Goal: Information Seeking & Learning: Learn about a topic

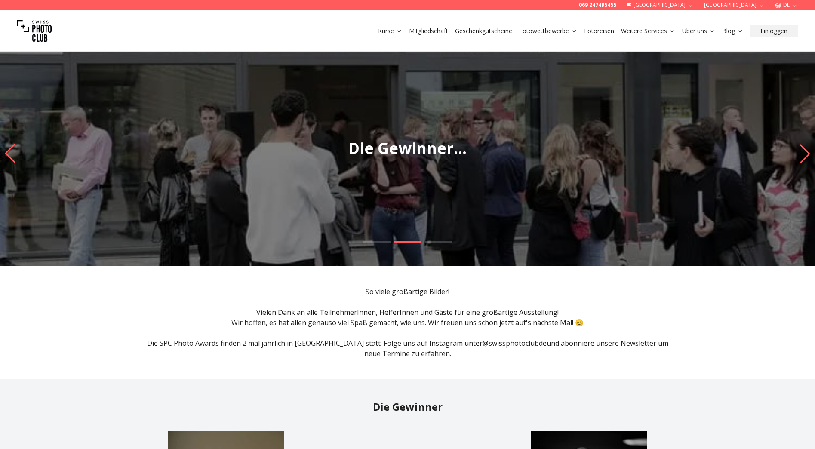
click at [805, 156] on icon "Next slide" at bounding box center [805, 153] width 12 height 19
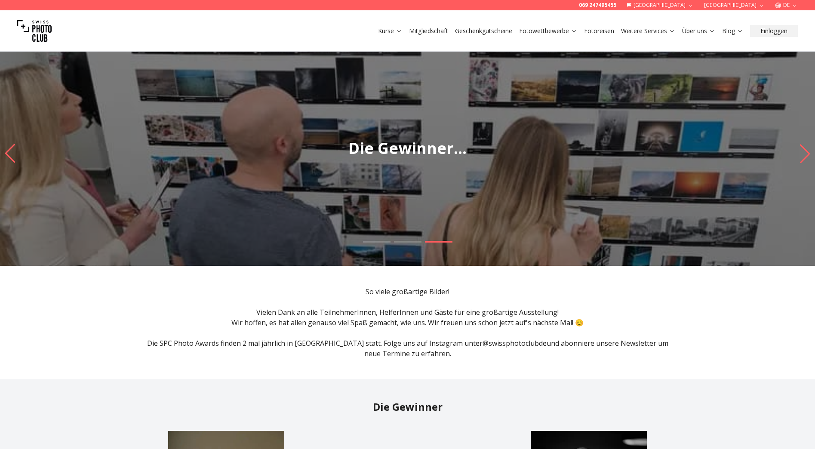
click at [609, 166] on img "3 / 3" at bounding box center [407, 153] width 815 height 224
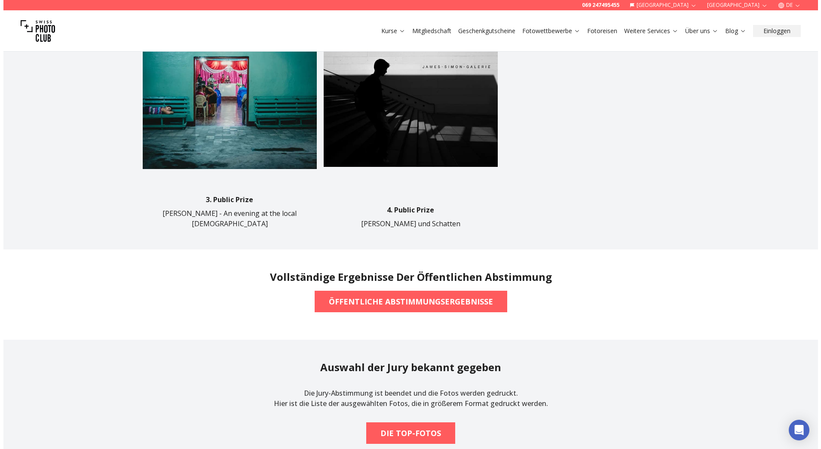
scroll to position [645, 0]
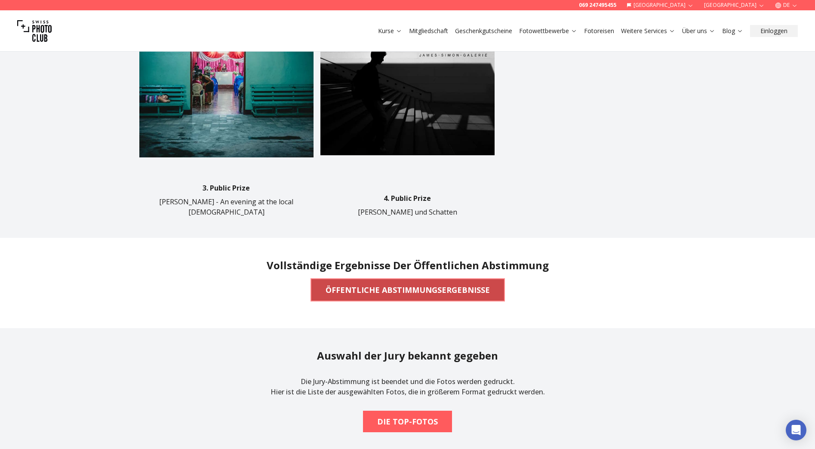
click at [464, 284] on b "ÖFFENTLICHE ABSTIMMUNGSERGEBNISSE" at bounding box center [407, 290] width 164 height 12
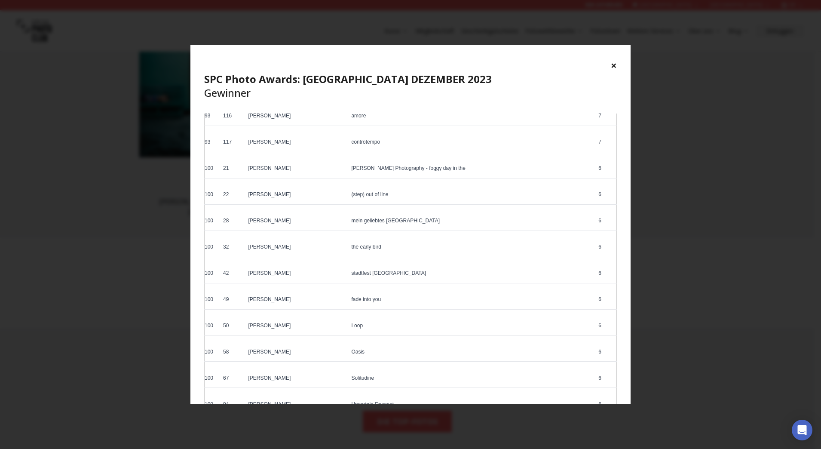
scroll to position [2579, 0]
click at [391, 220] on td "mein geliebtes [GEOGRAPHIC_DATA]" at bounding box center [472, 222] width 247 height 17
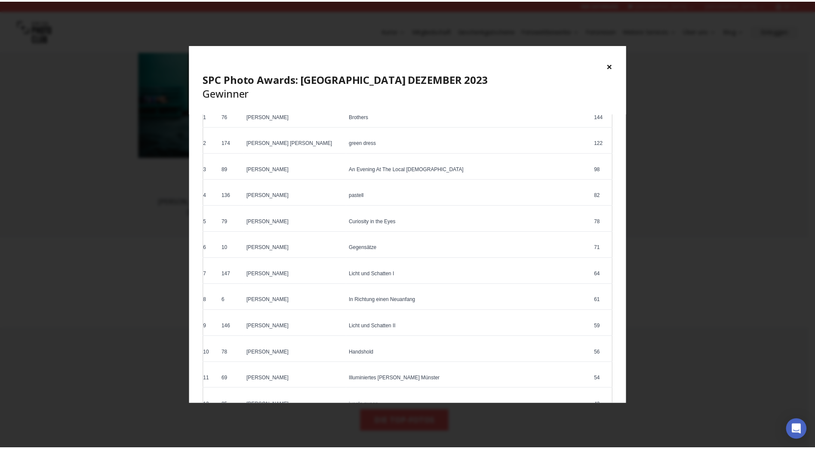
scroll to position [0, 0]
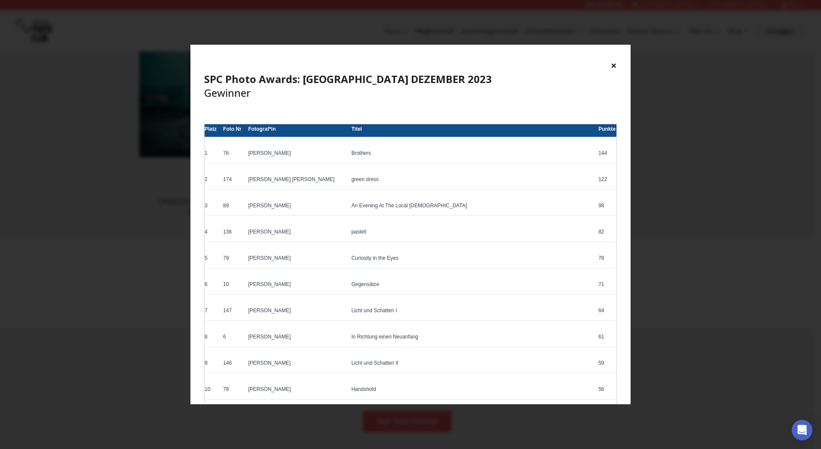
click at [618, 63] on div "× SPC Photo Awards: [GEOGRAPHIC_DATA] DEZEMBER 2023 Gewinner" at bounding box center [410, 79] width 440 height 69
click at [612, 67] on button "×" at bounding box center [614, 65] width 6 height 14
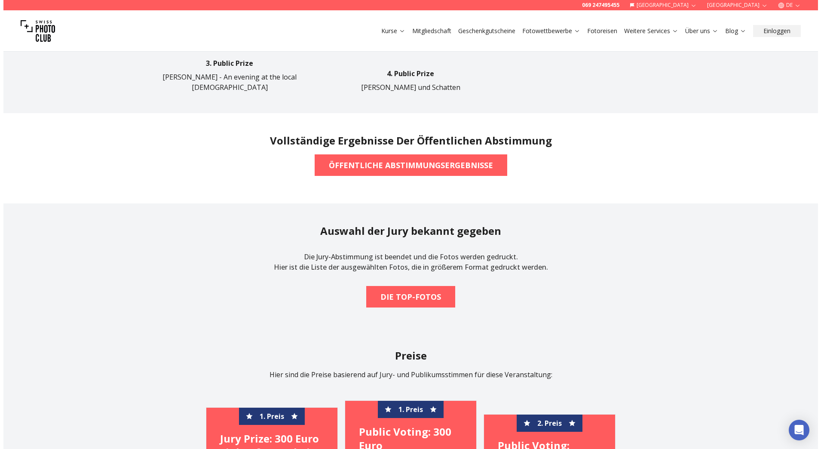
scroll to position [774, 0]
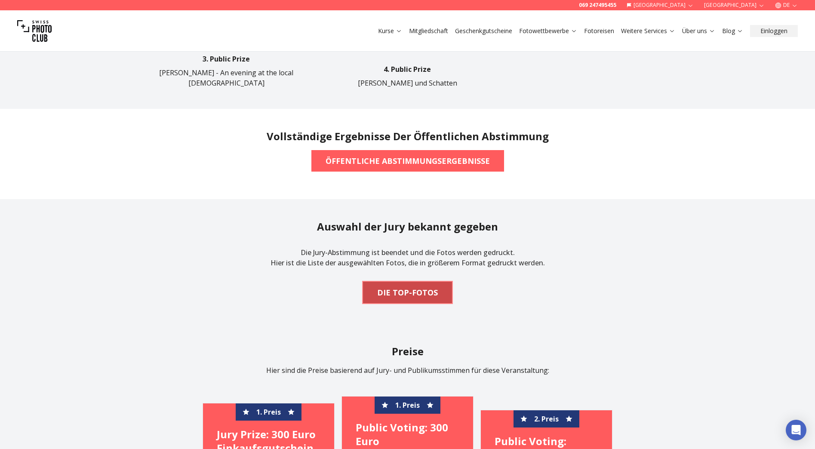
click at [423, 286] on b "DIE TOP-FOTOS" at bounding box center [407, 292] width 61 height 12
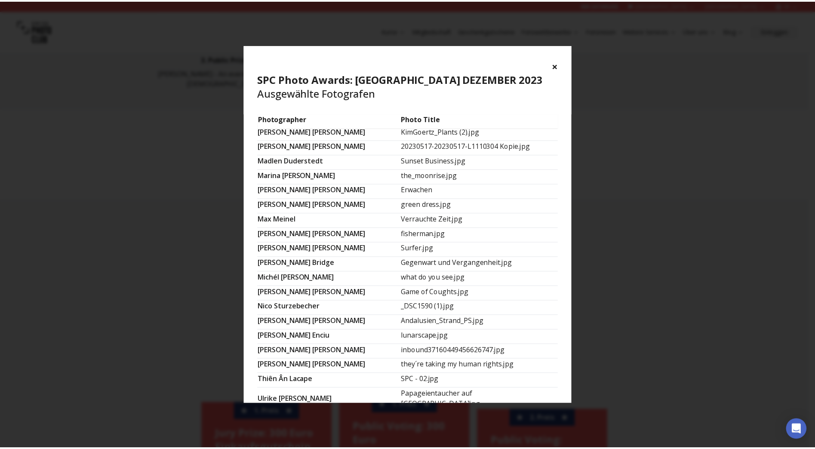
scroll to position [308, 0]
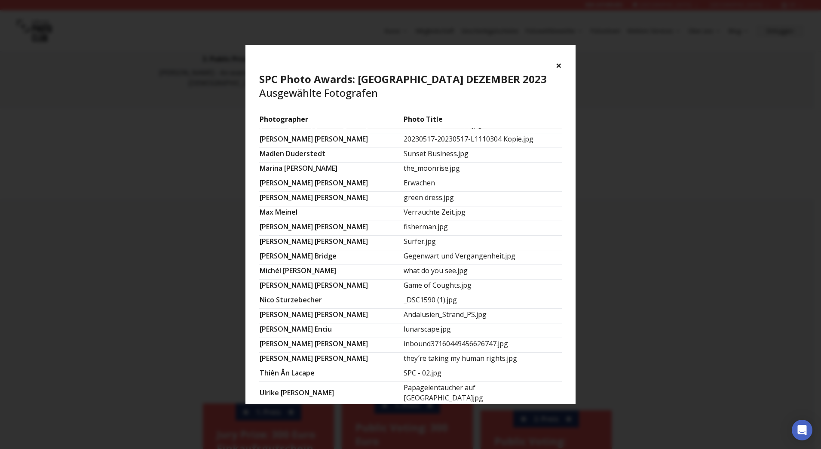
click at [558, 66] on button "×" at bounding box center [559, 65] width 6 height 14
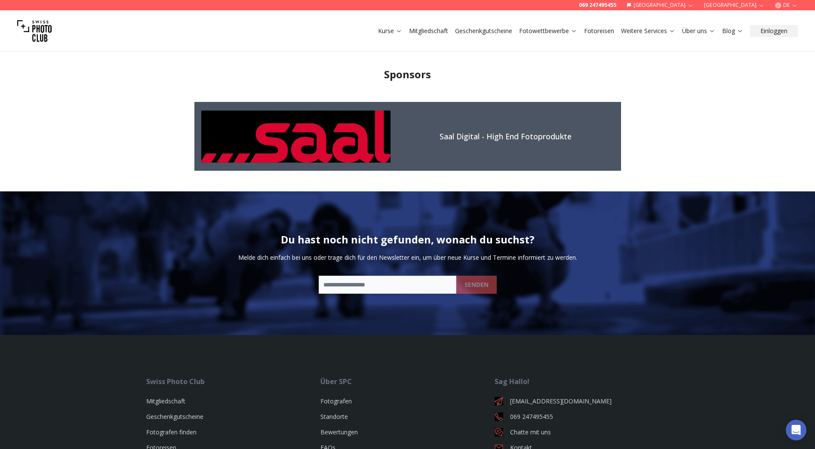
scroll to position [1634, 0]
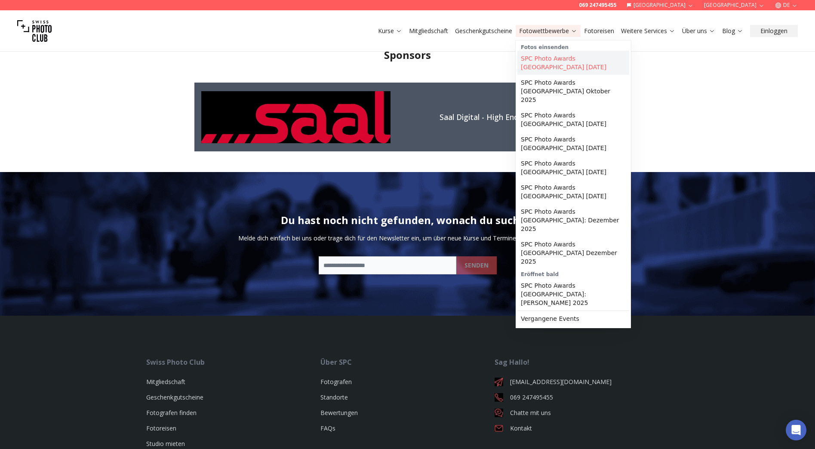
click at [549, 67] on link "SPC Photo Awards [GEOGRAPHIC_DATA] [DATE]" at bounding box center [573, 63] width 112 height 24
